Goal: Task Accomplishment & Management: Use online tool/utility

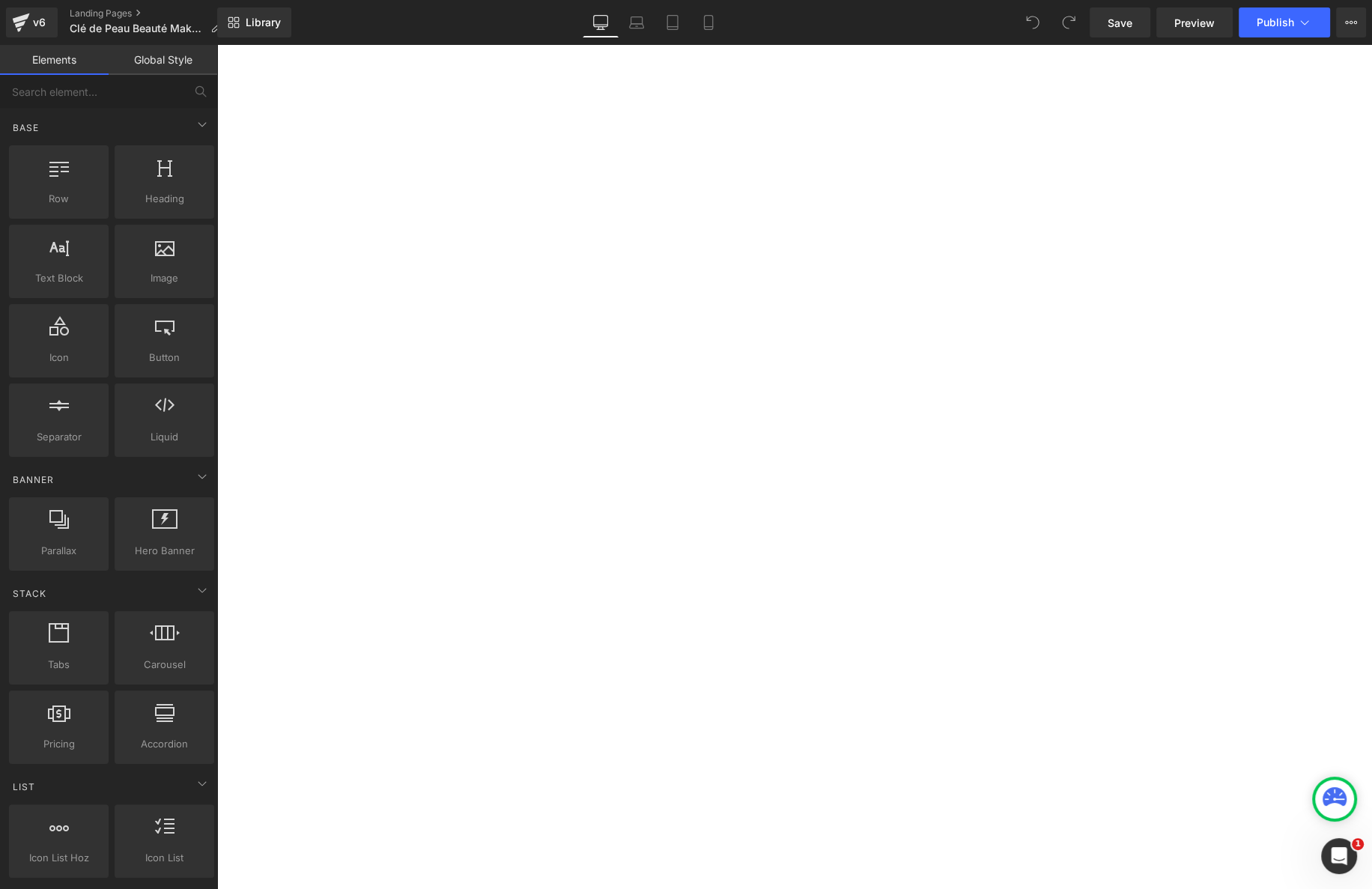
click at [447, 499] on div "MAKEUP" at bounding box center [410, 486] width 75 height 32
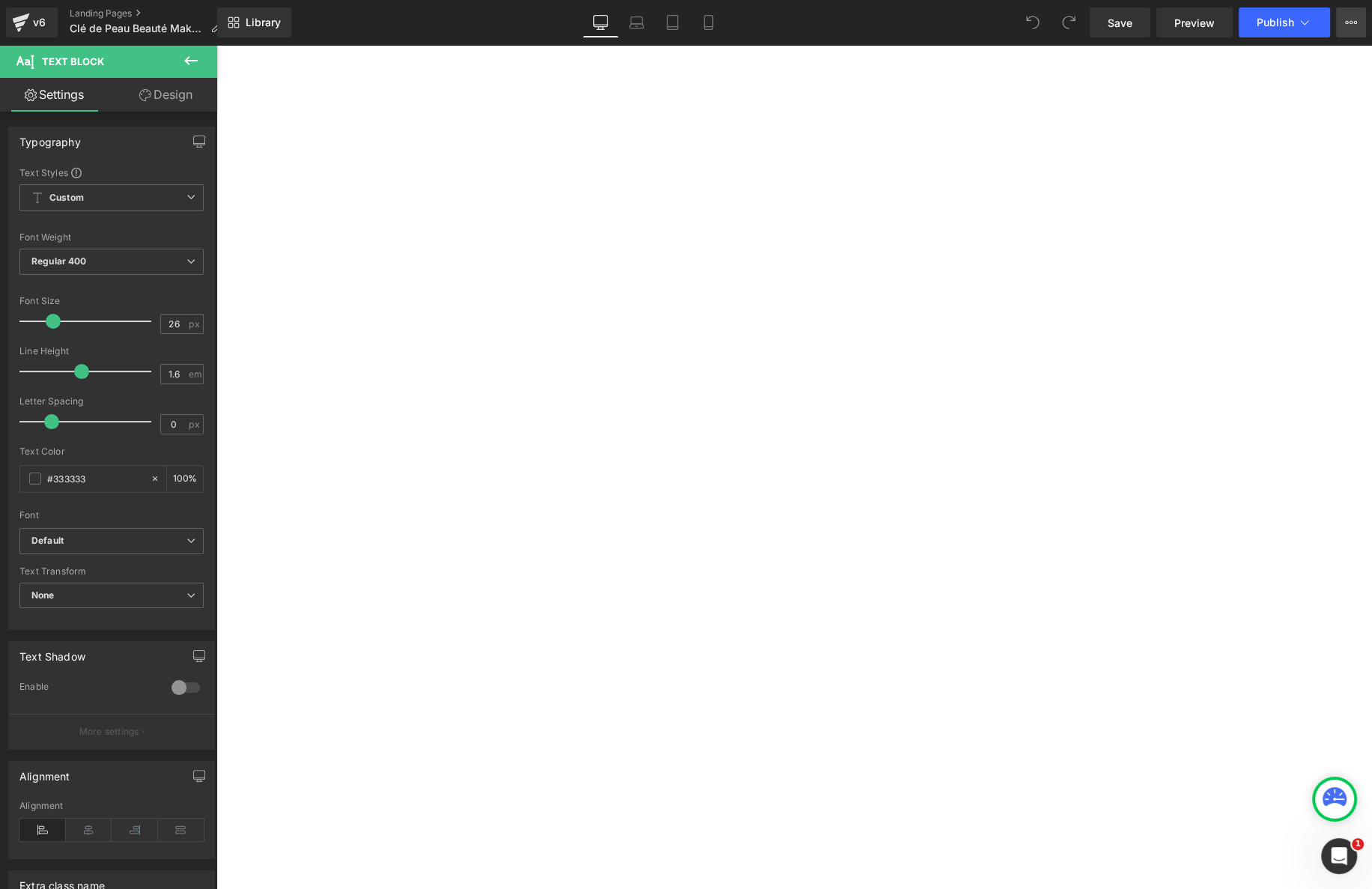
click at [1244, 20] on icon at bounding box center [1351, 22] width 12 height 12
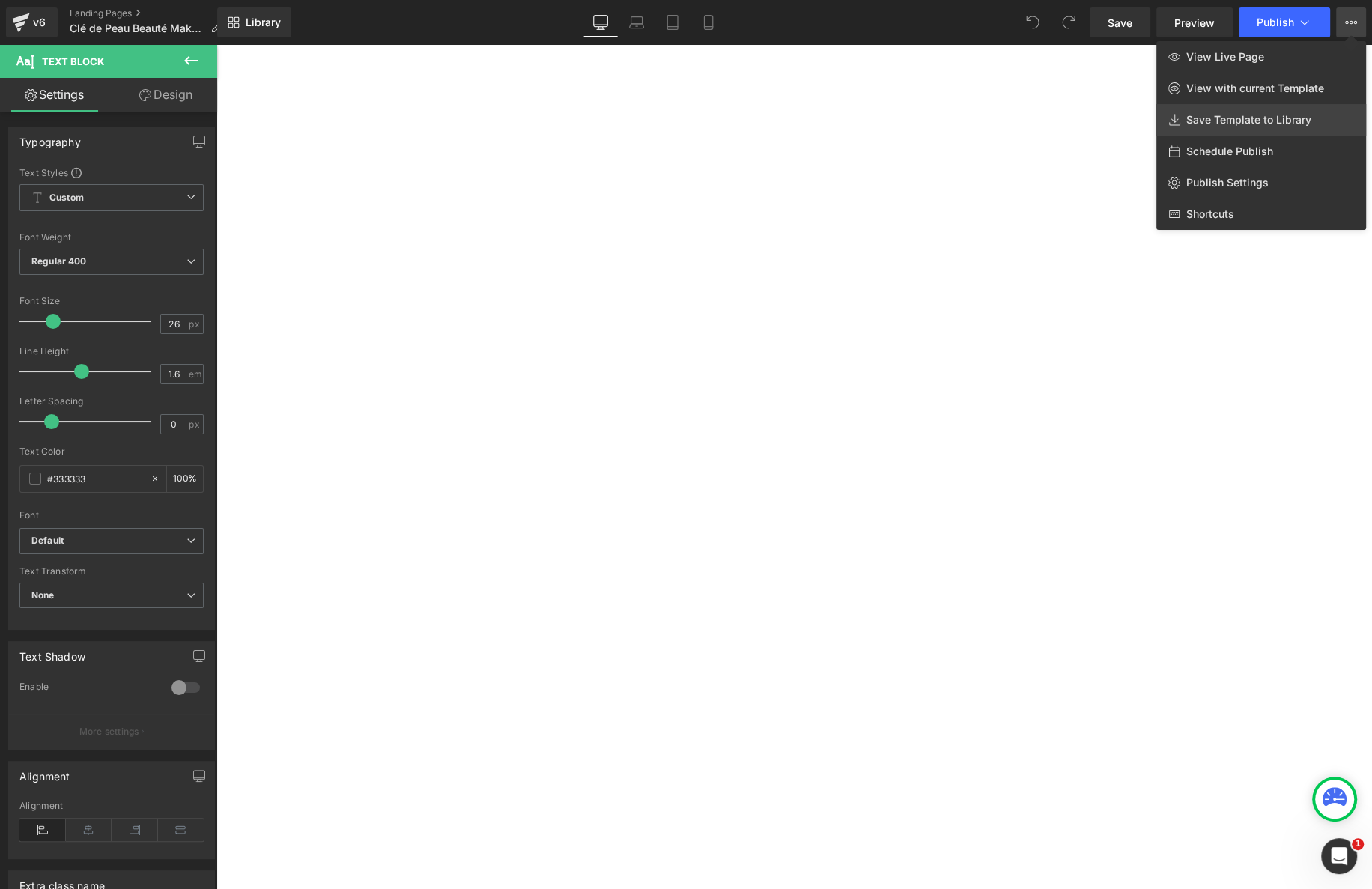
click at [1244, 118] on span "Save Template to Library" at bounding box center [1248, 119] width 125 height 14
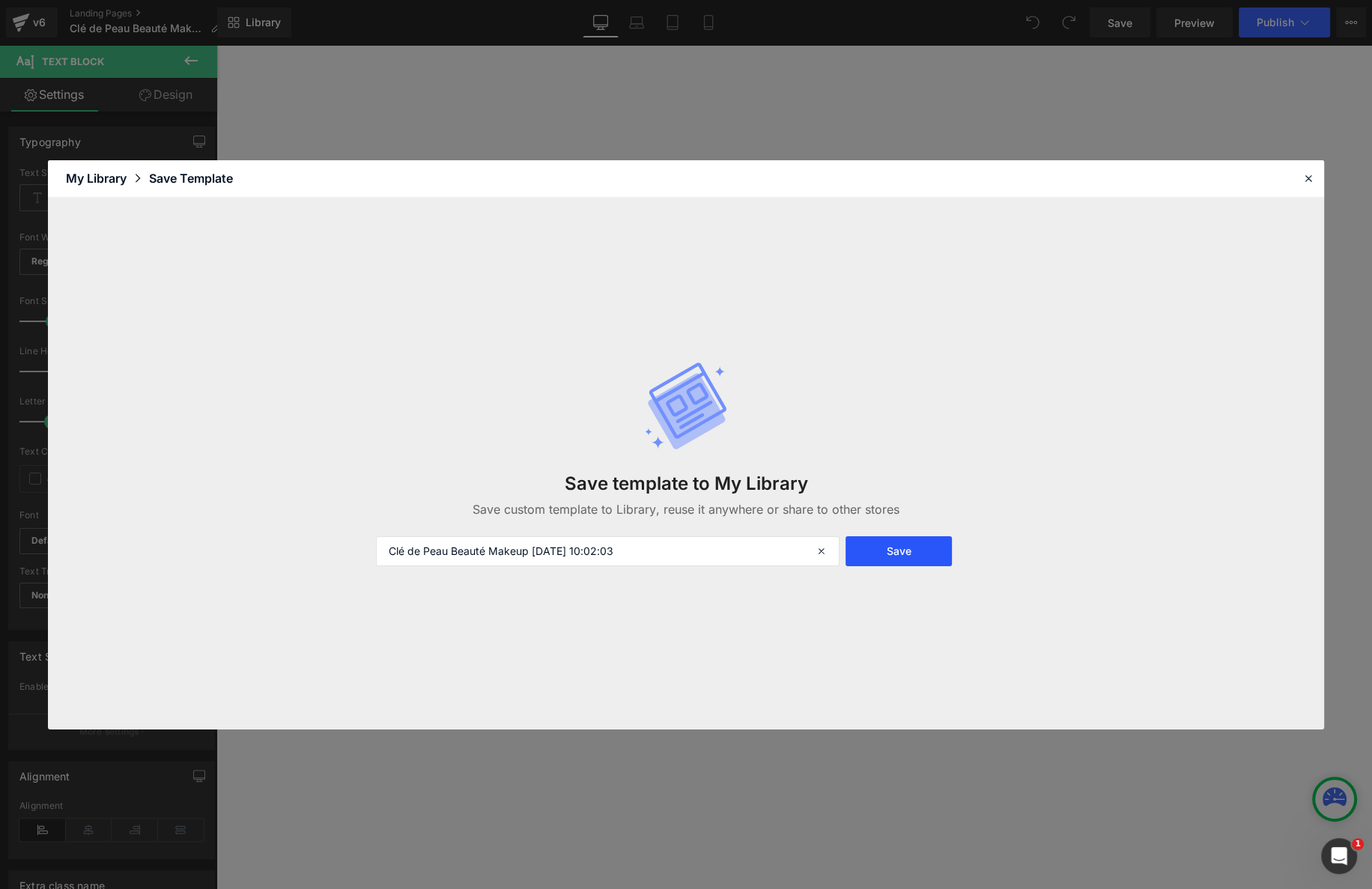
click at [910, 549] on button "Save" at bounding box center [899, 551] width 106 height 30
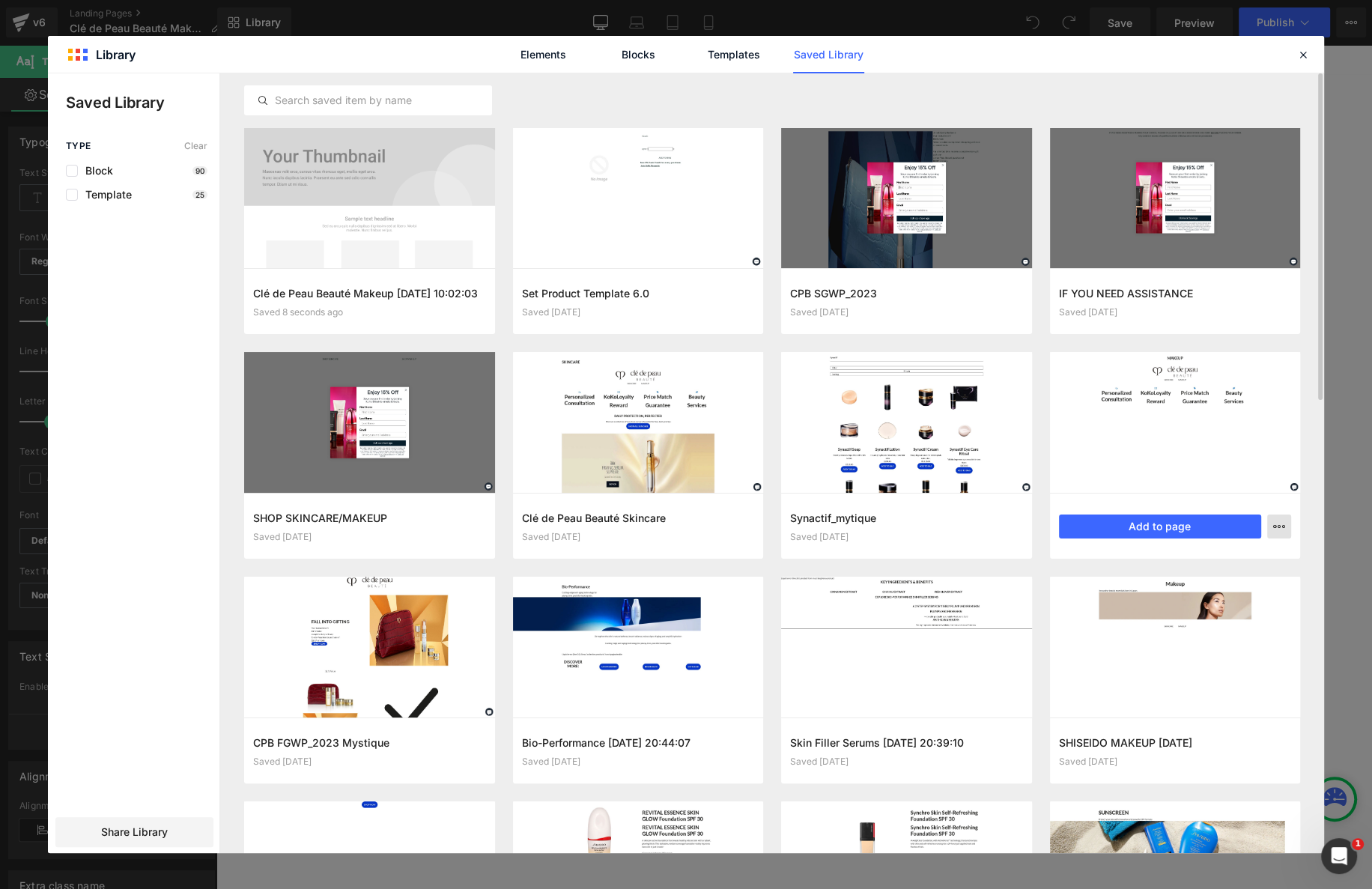
click at [1244, 526] on icon "button" at bounding box center [1279, 526] width 12 height 12
click at [1218, 591] on div "Delete" at bounding box center [1205, 592] width 171 height 32
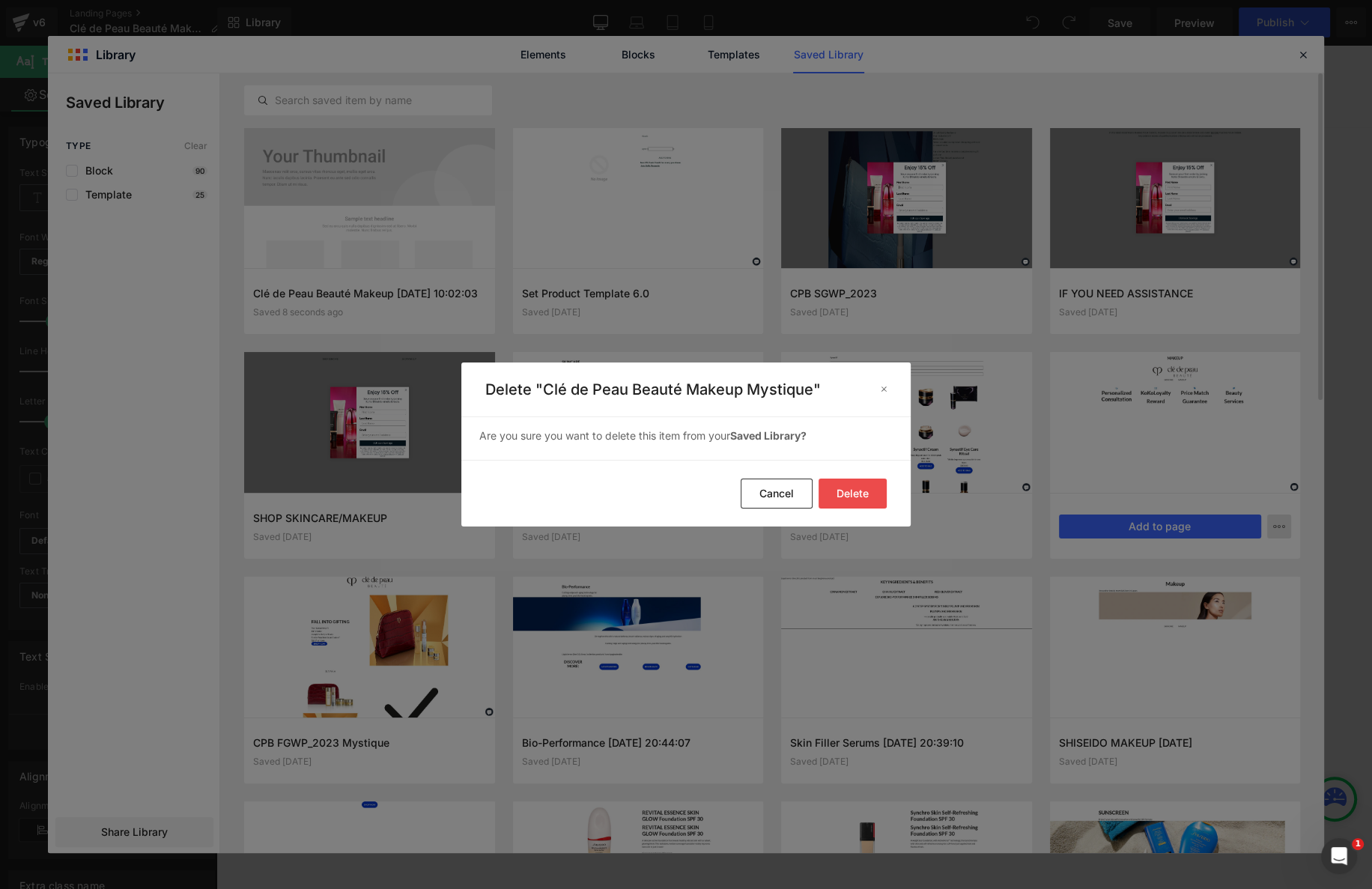
click at [869, 496] on button "Delete" at bounding box center [852, 493] width 68 height 30
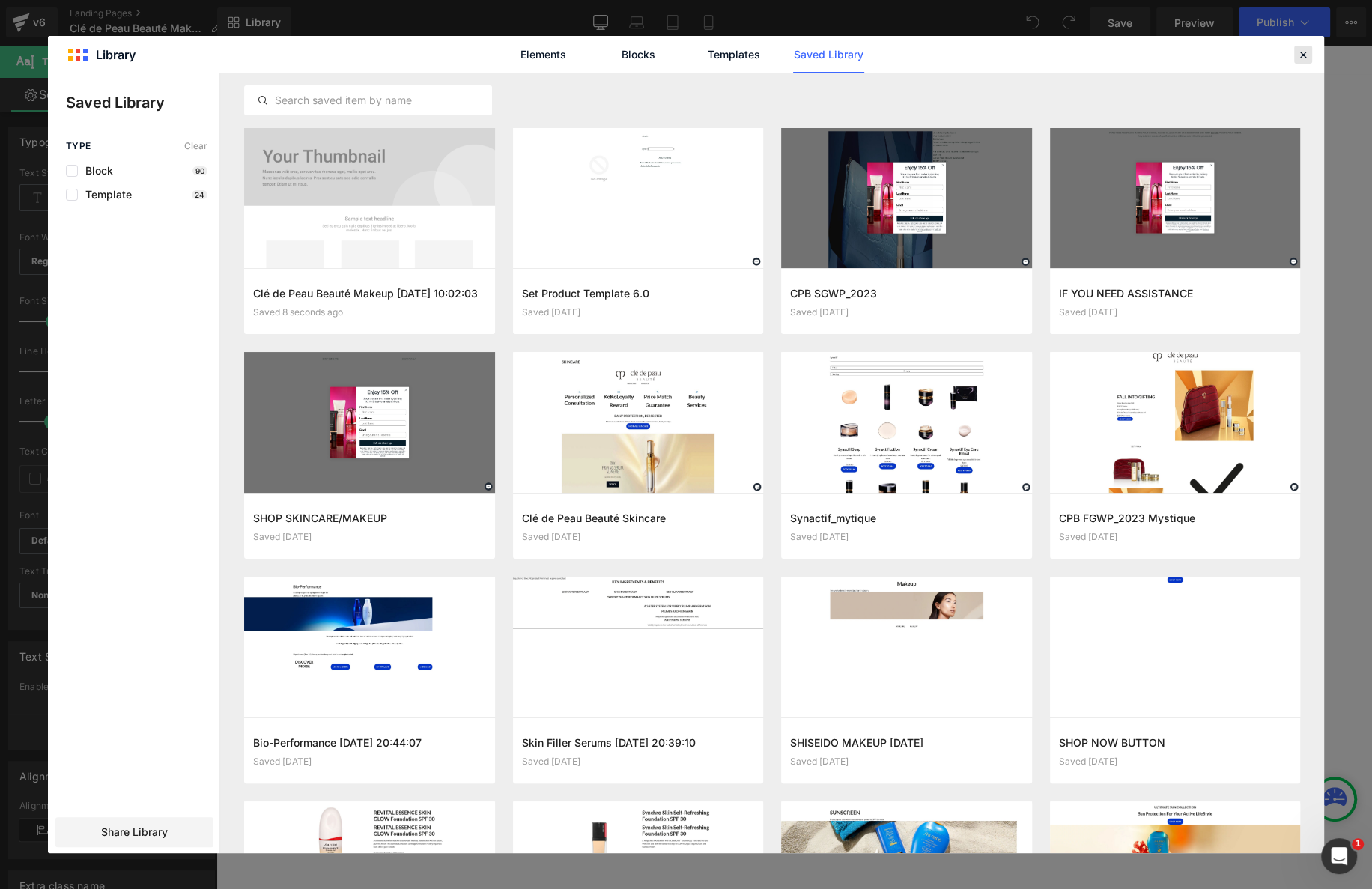
click at [1244, 60] on icon at bounding box center [1303, 54] width 14 height 14
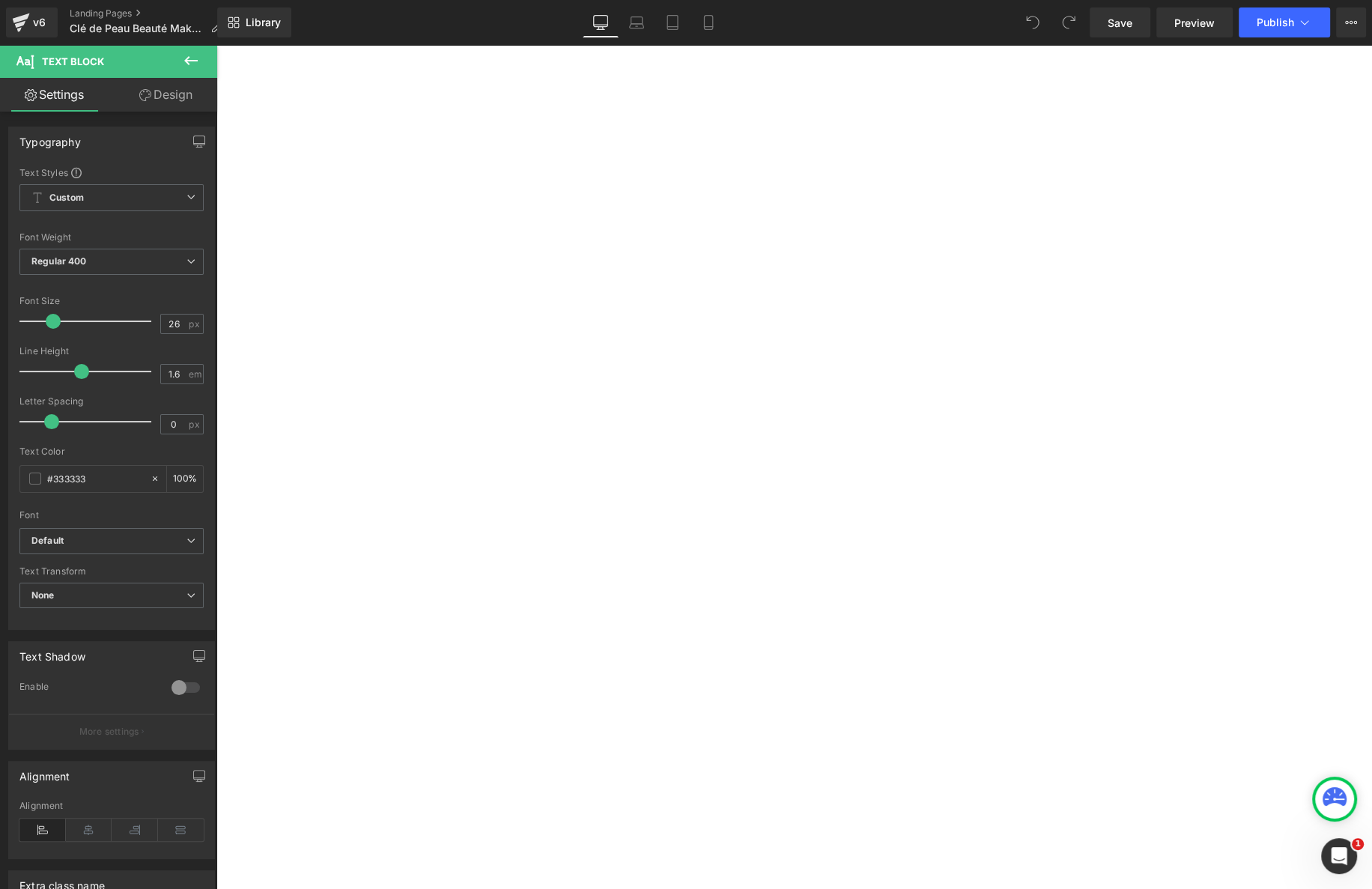
scroll to position [298, 0]
click at [912, 682] on link "FOUNDATION" at bounding box center [654, 699] width 846 height 36
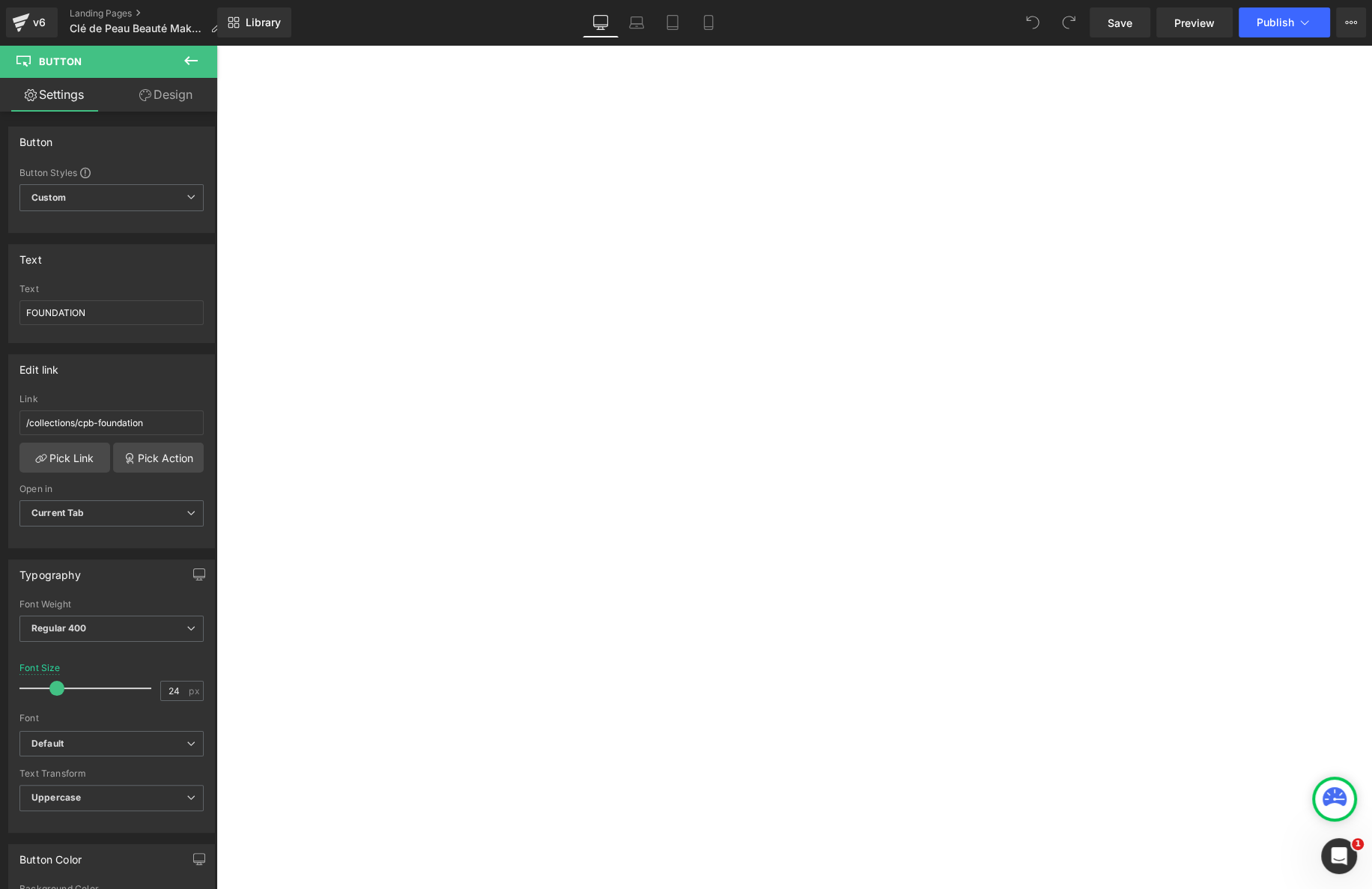
click at [660, 887] on span at bounding box center [656, 891] width 7 height 7
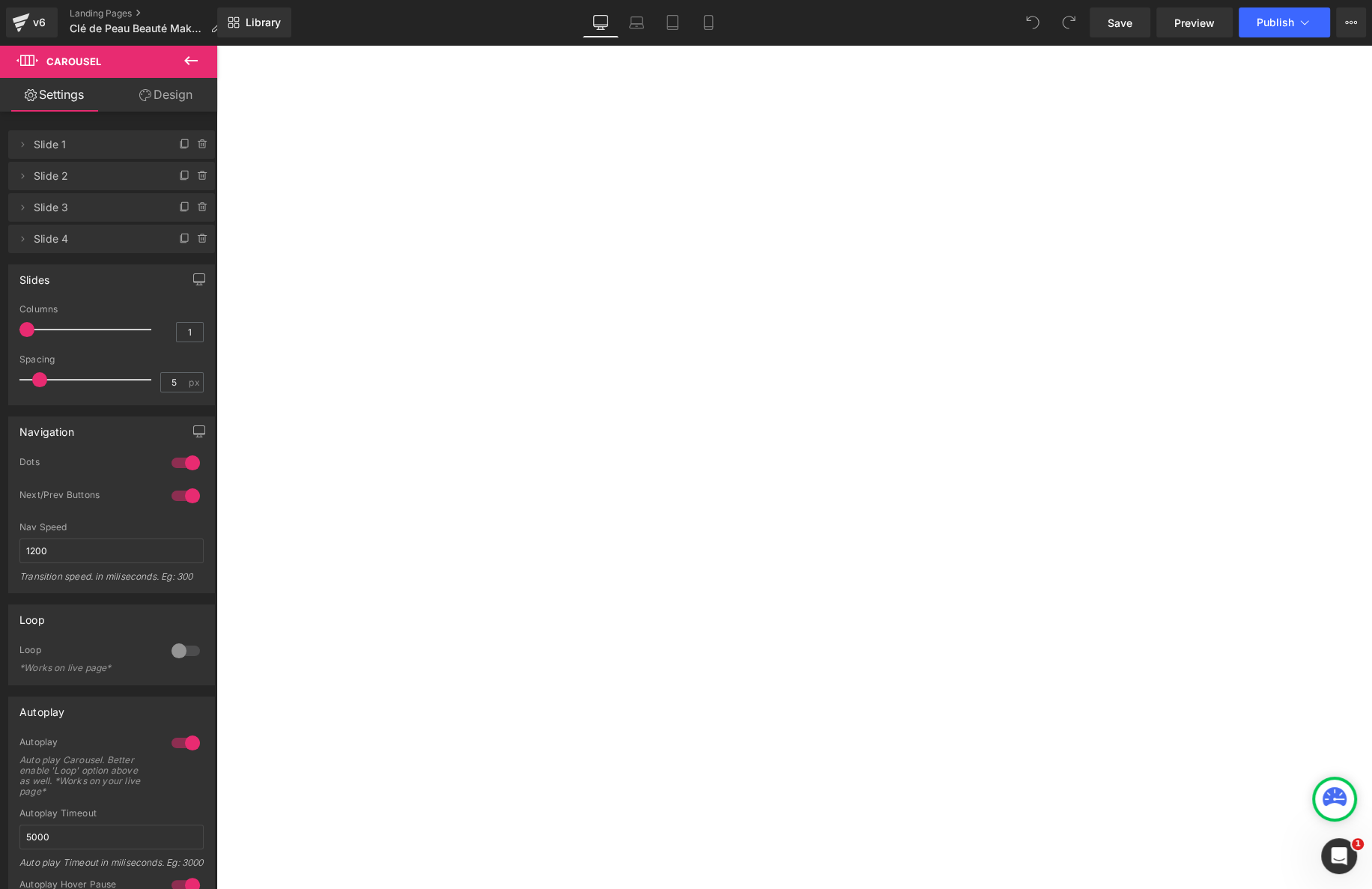
click at [678, 887] on span at bounding box center [674, 891] width 7 height 7
click at [697, 887] on span at bounding box center [692, 891] width 7 height 7
click at [328, 550] on div "SKINCARE" at bounding box center [284, 566] width 89 height 32
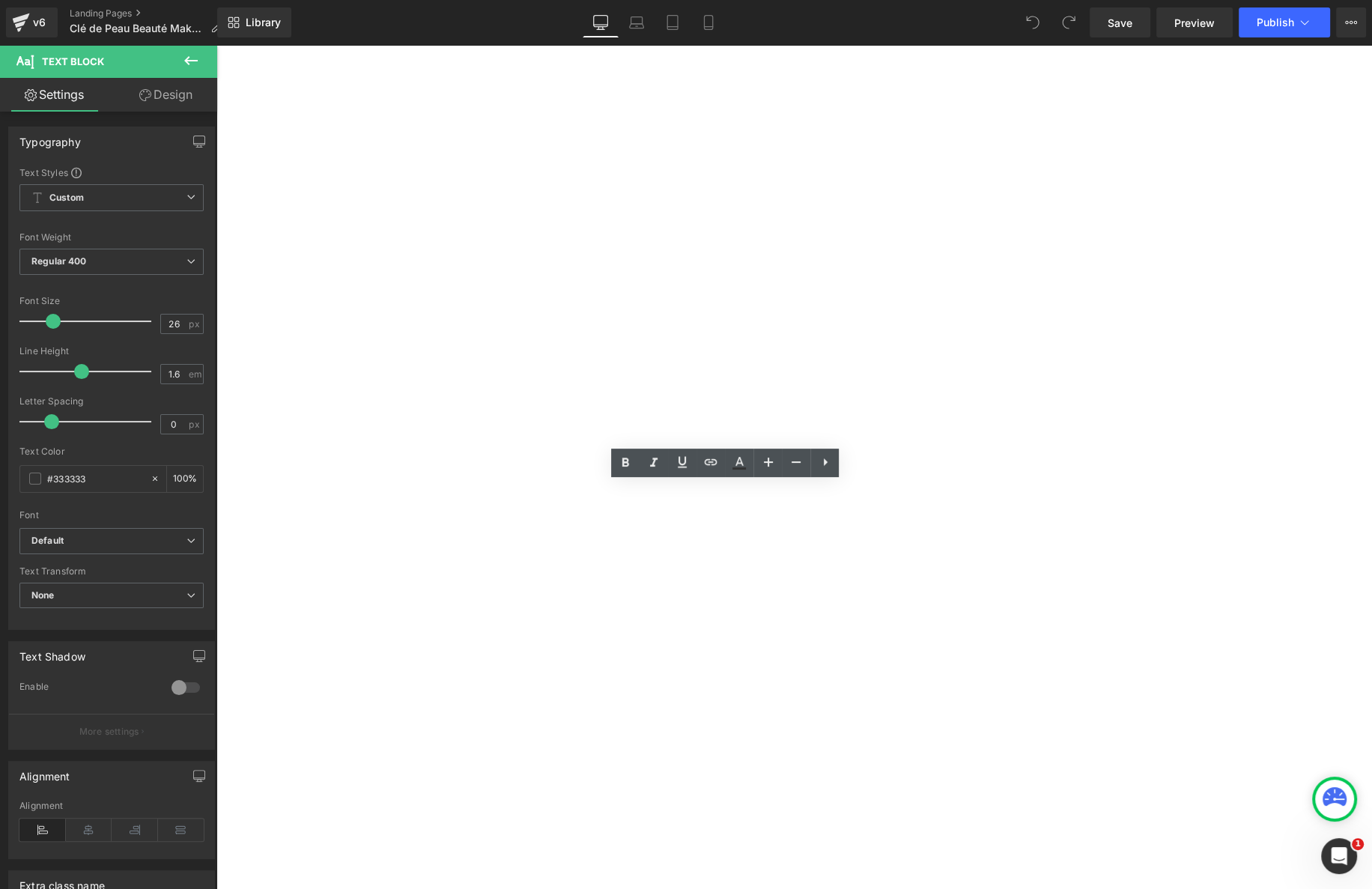
scroll to position [0, 0]
